Goal: Share content

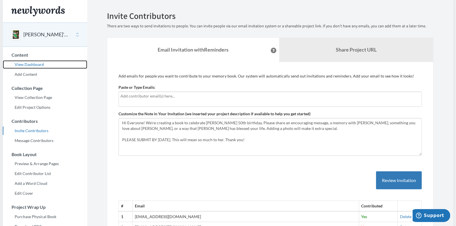
click at [26, 64] on link "View Dashboard" at bounding box center [45, 64] width 84 height 8
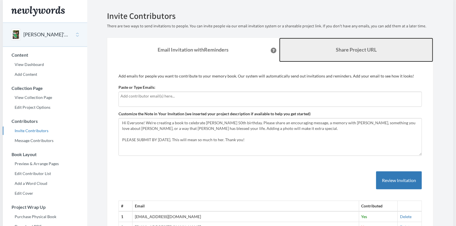
click at [347, 52] on b "Share Project URL" at bounding box center [356, 49] width 41 height 6
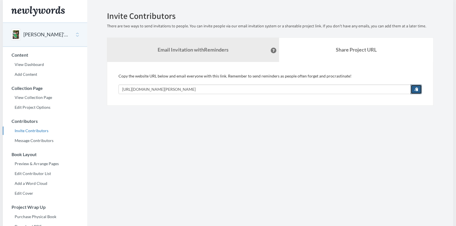
click at [417, 89] on span "button" at bounding box center [416, 89] width 4 height 4
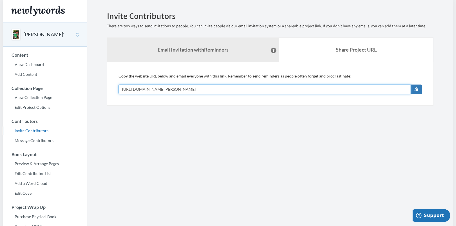
click at [269, 88] on input "[URL][DOMAIN_NAME][PERSON_NAME]" at bounding box center [265, 89] width 292 height 10
